Goal: Find specific page/section: Find specific page/section

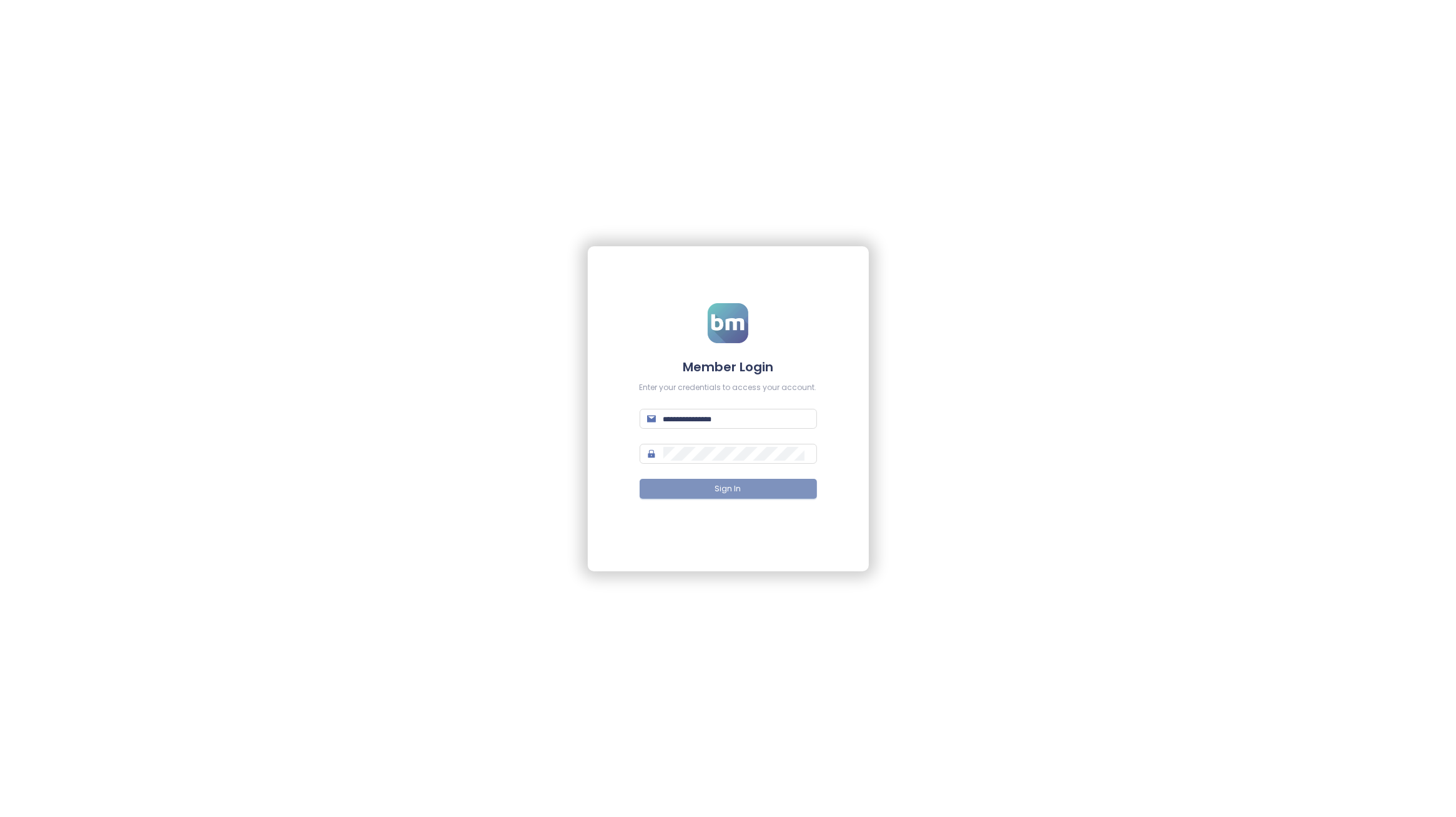
type input "**********"
click at [729, 488] on span "Sign In" at bounding box center [728, 489] width 26 height 12
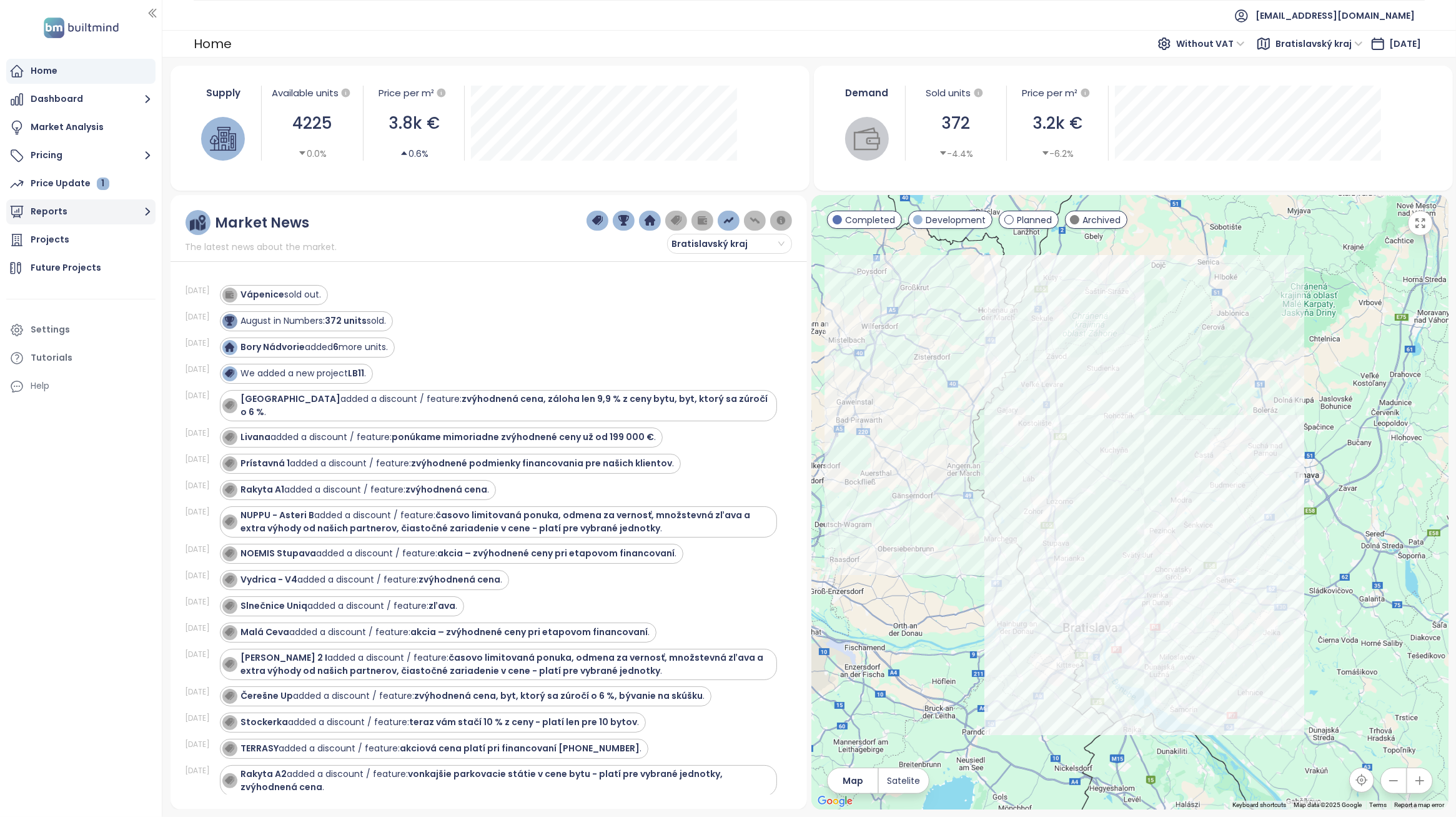
click at [85, 213] on button "Reports" at bounding box center [81, 212] width 150 height 25
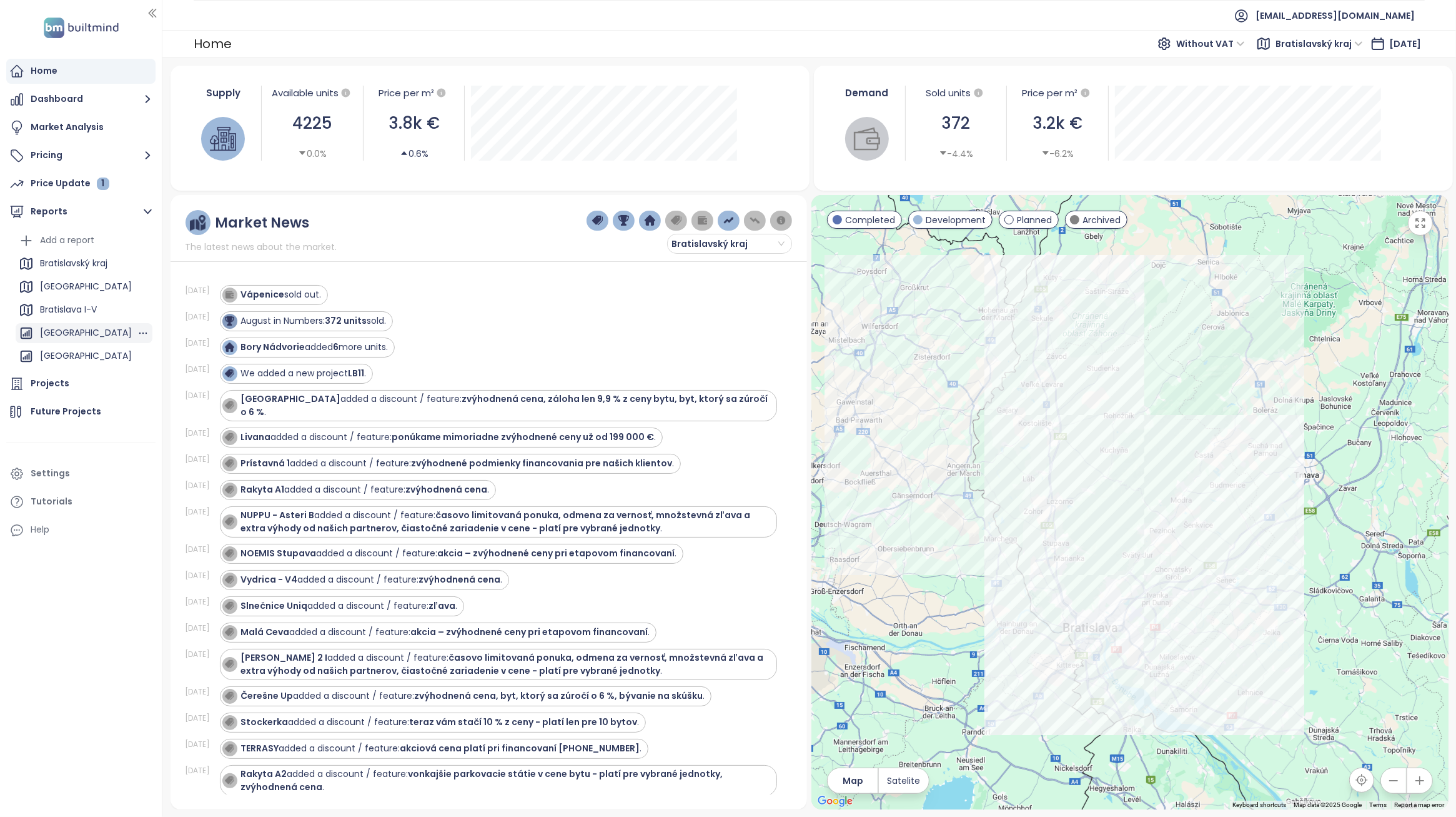
click at [84, 330] on div "[GEOGRAPHIC_DATA]" at bounding box center [86, 332] width 92 height 16
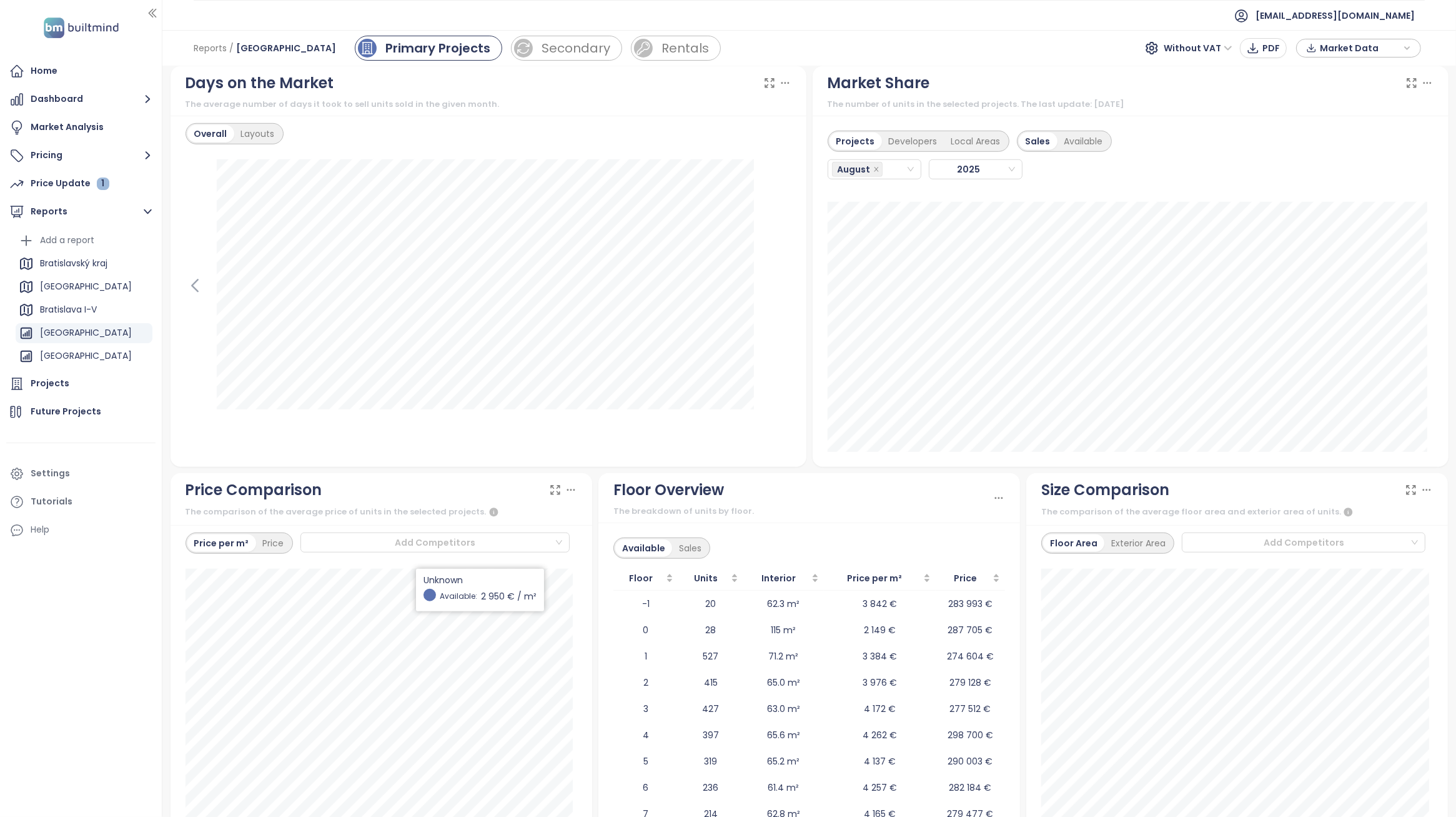
scroll to position [1190, 0]
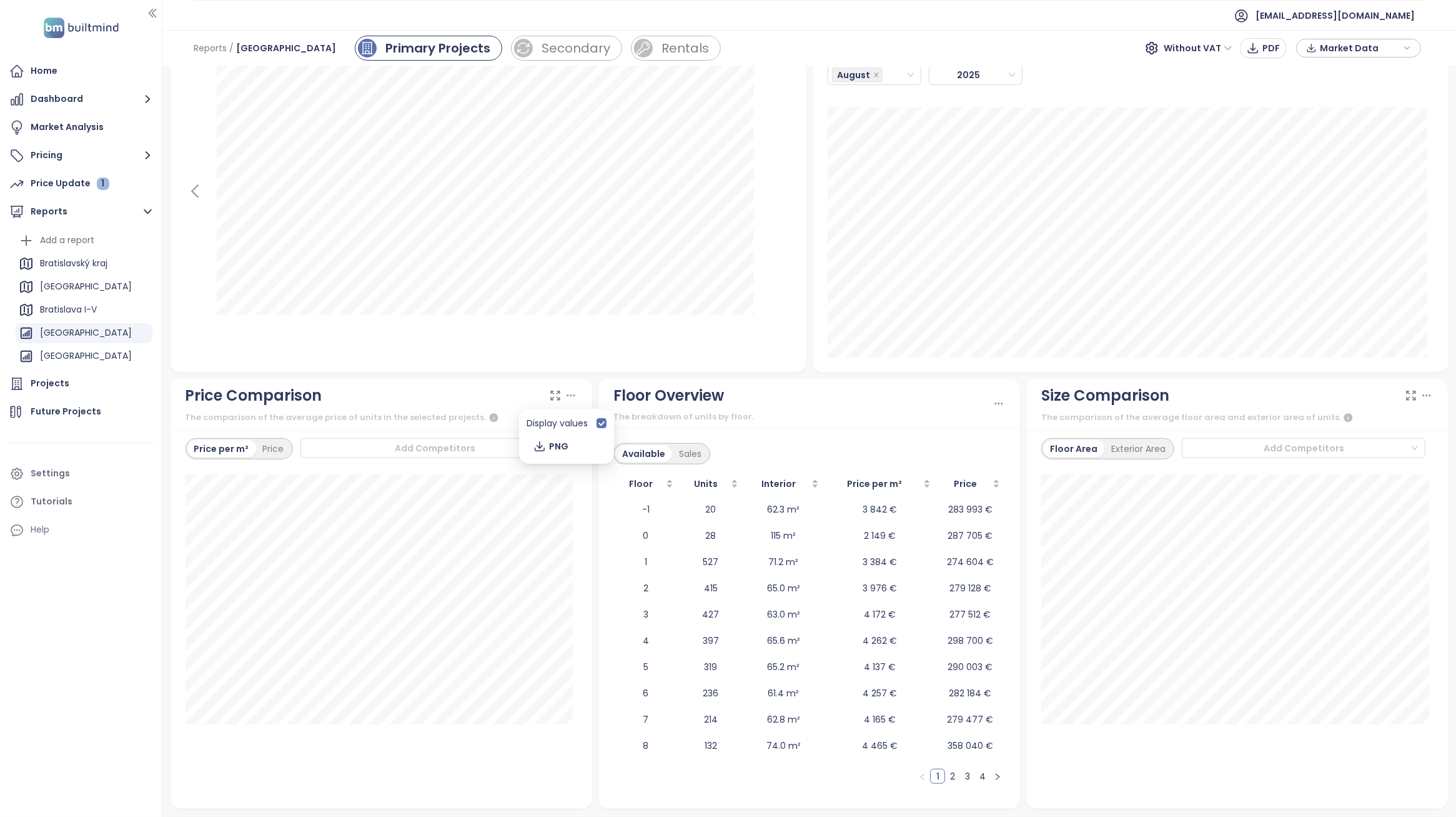
click at [565, 394] on icon at bounding box center [571, 395] width 13 height 13
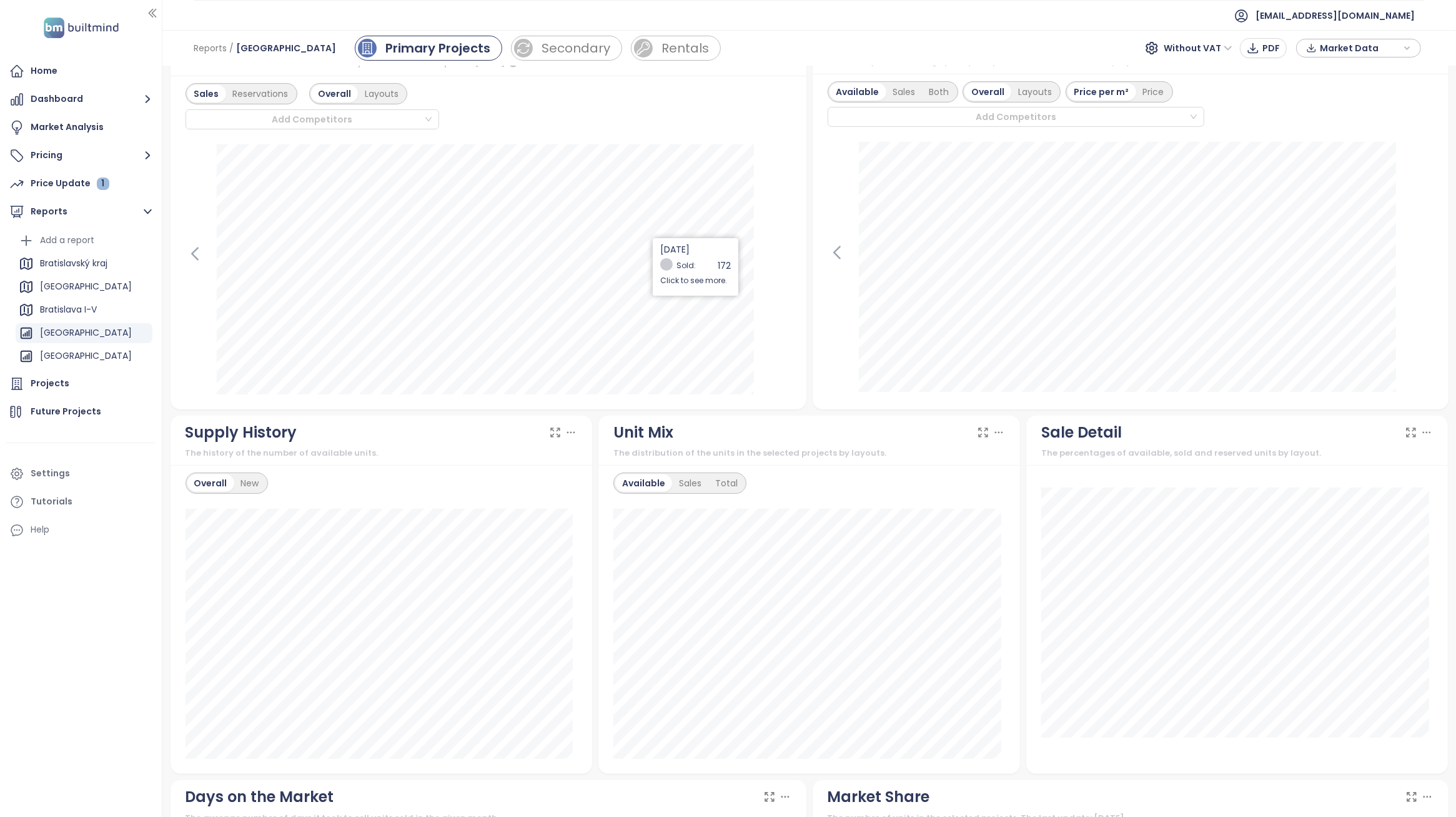
scroll to position [468, 0]
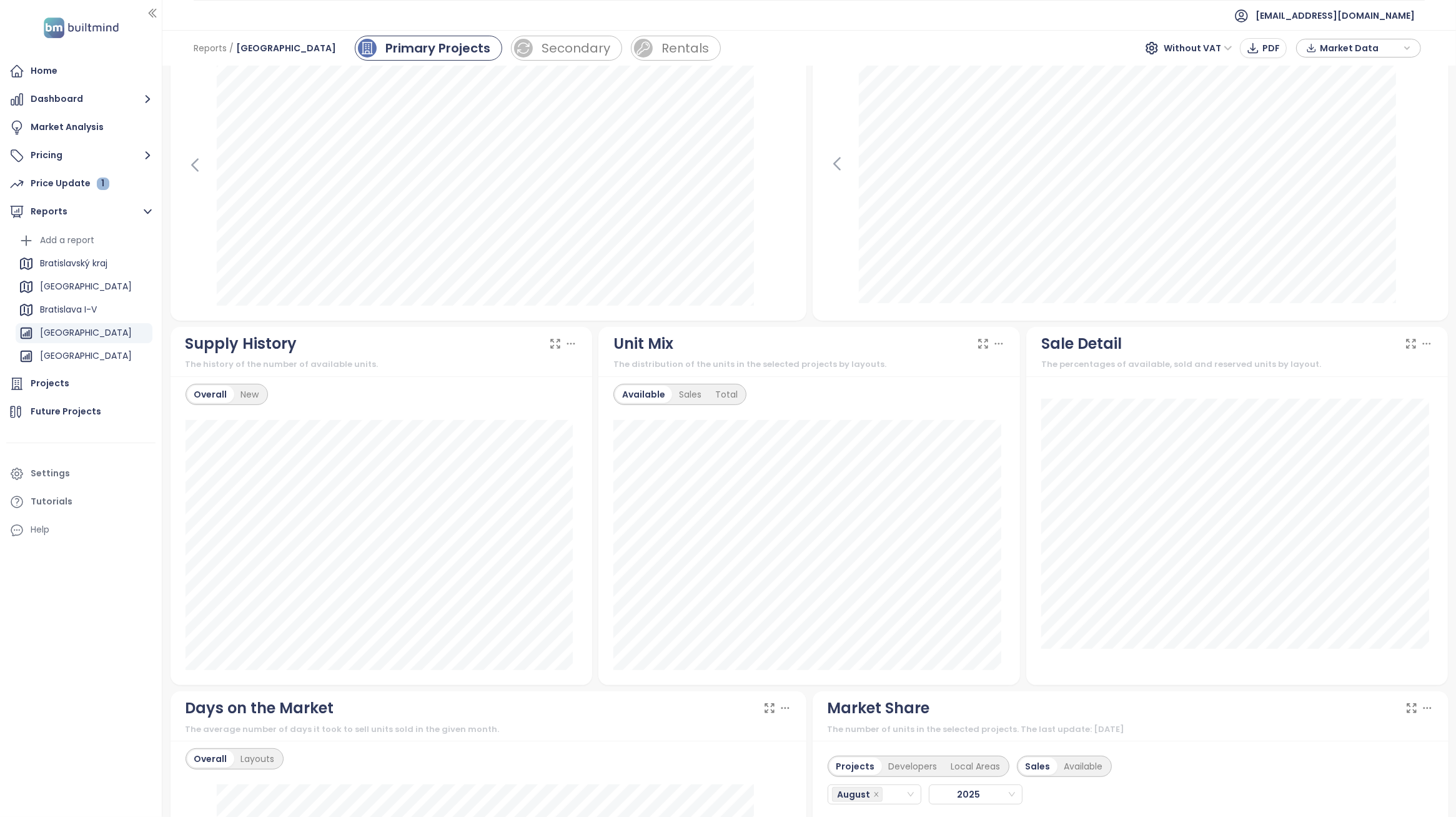
click at [598, 329] on div "Unit Mix The distribution of the units in the selected projects by layouts." at bounding box center [809, 352] width 422 height 50
